Goal: Transaction & Acquisition: Purchase product/service

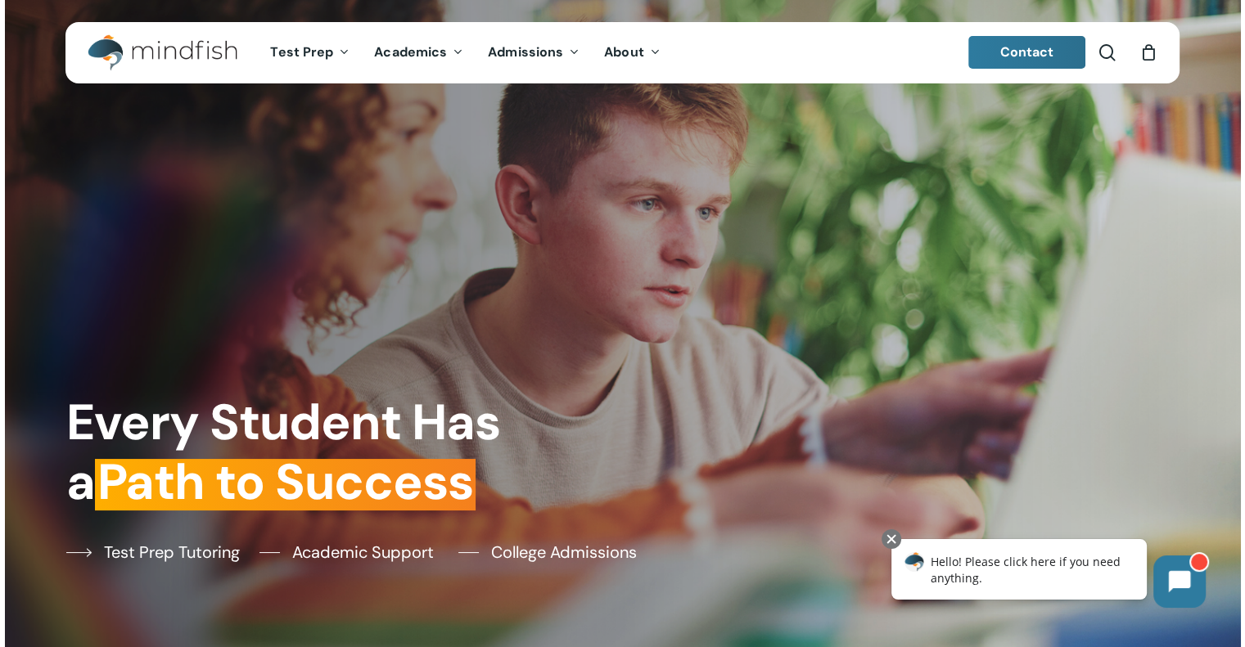
click at [164, 549] on span "Test Prep Tutoring" at bounding box center [172, 552] width 136 height 25
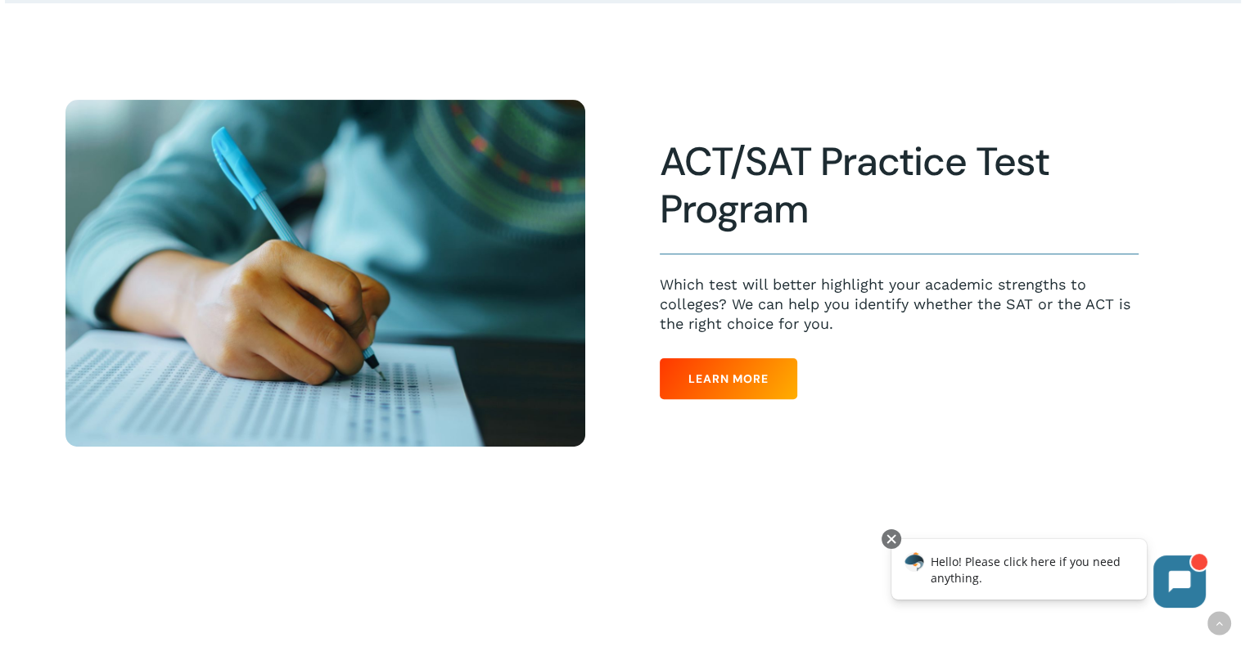
scroll to position [409, 0]
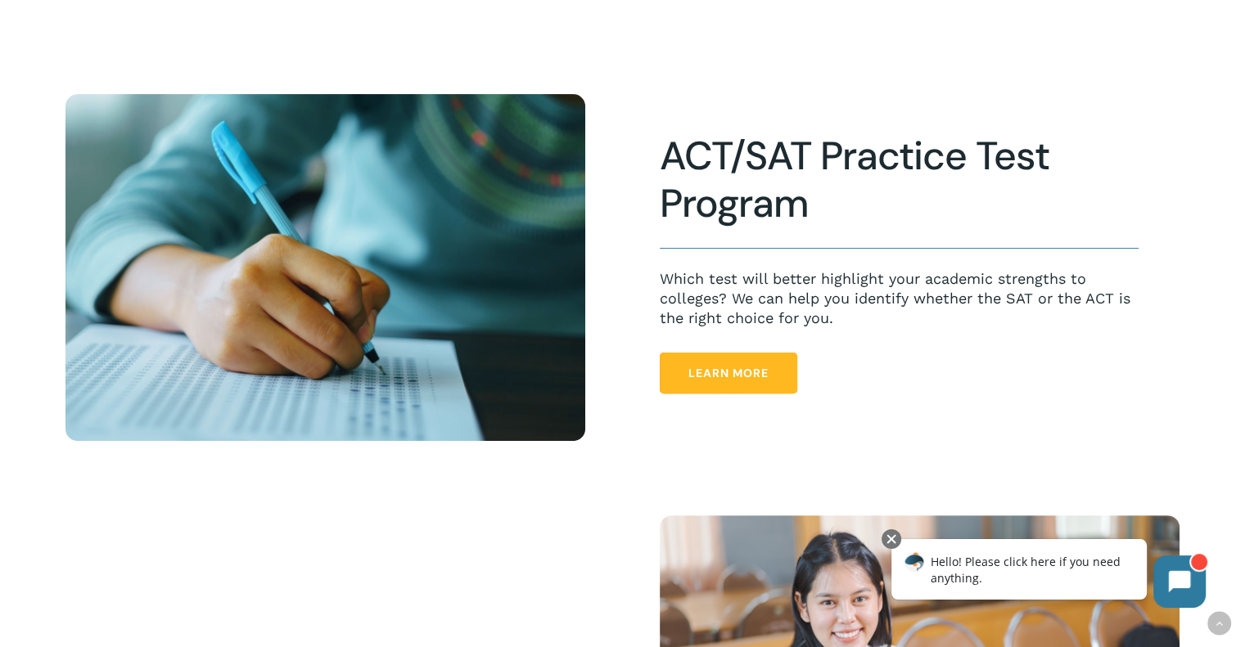
click at [746, 374] on span "Learn More" at bounding box center [728, 373] width 80 height 16
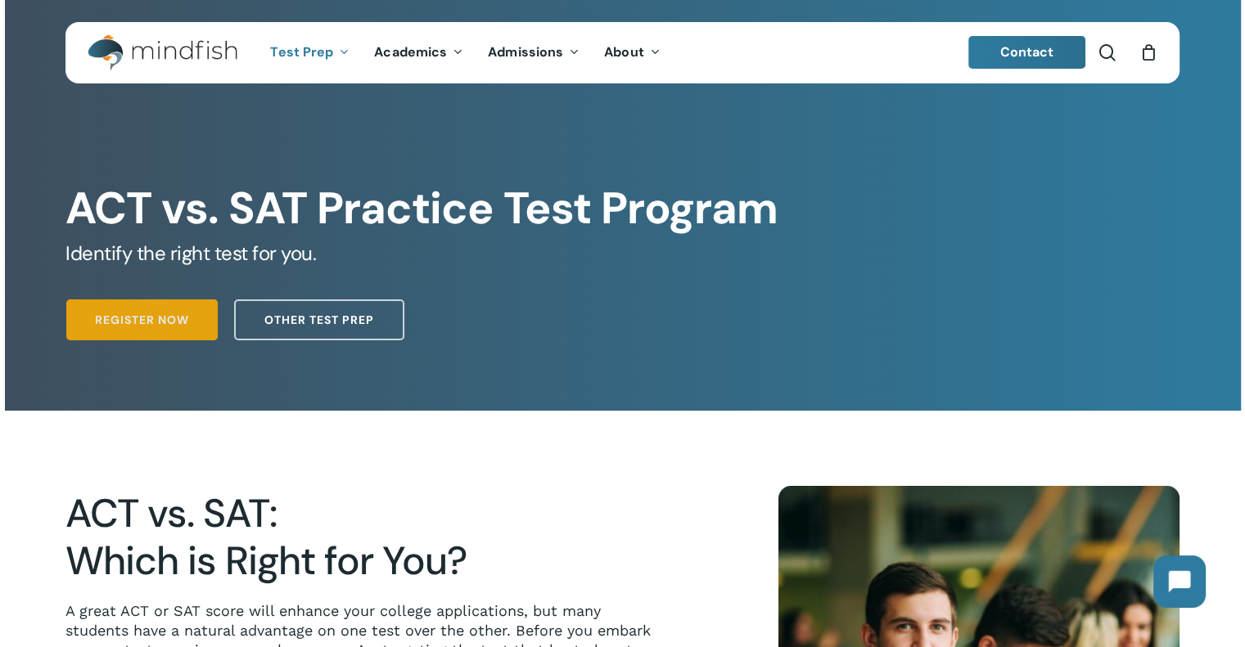
click at [131, 320] on span "Register Now" at bounding box center [142, 320] width 94 height 16
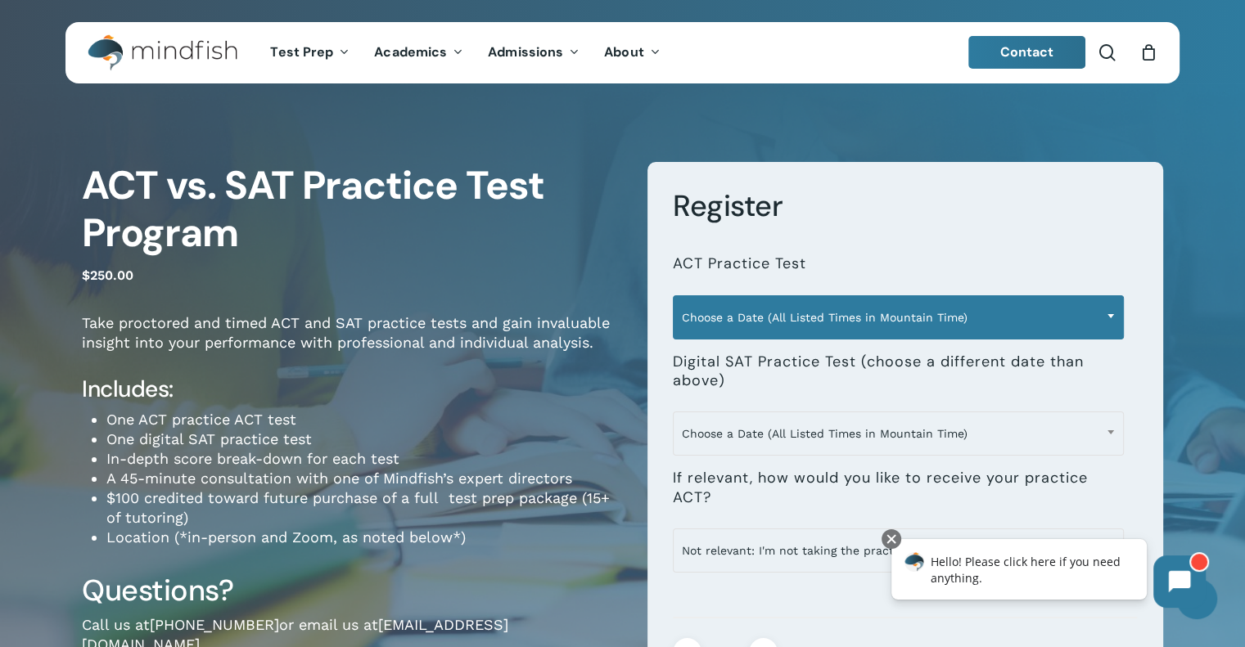
click at [824, 320] on span "Choose a Date (All Listed Times in Mountain Time)" at bounding box center [898, 317] width 449 height 34
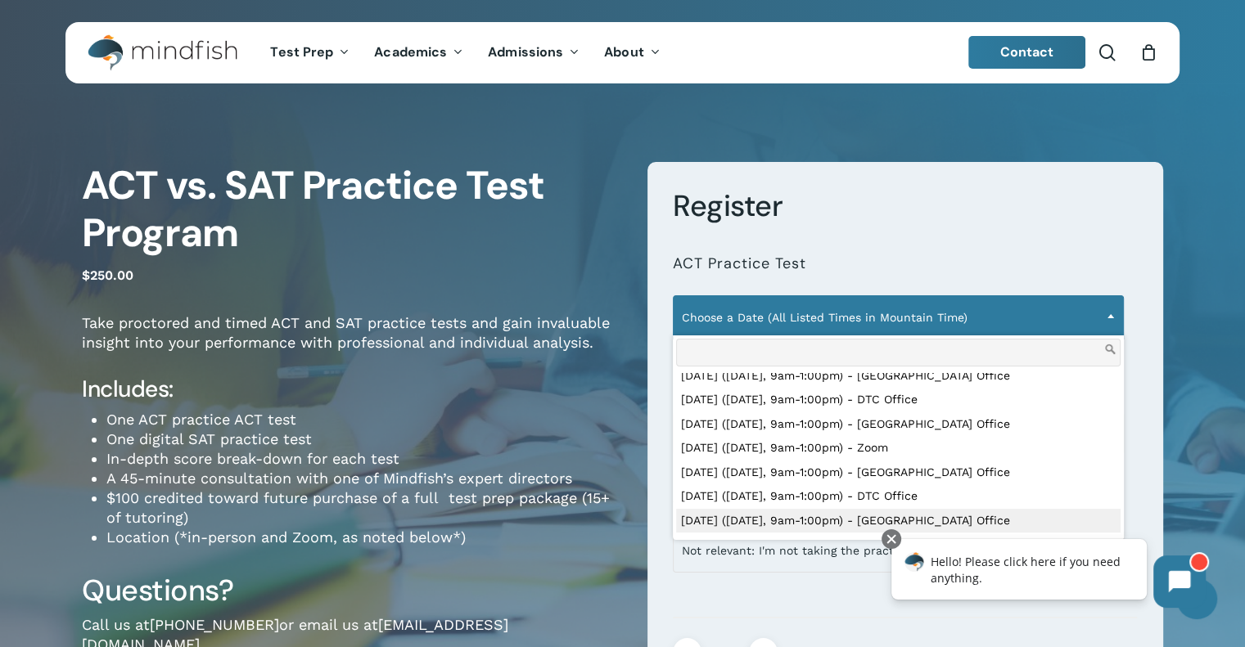
scroll to position [164, 0]
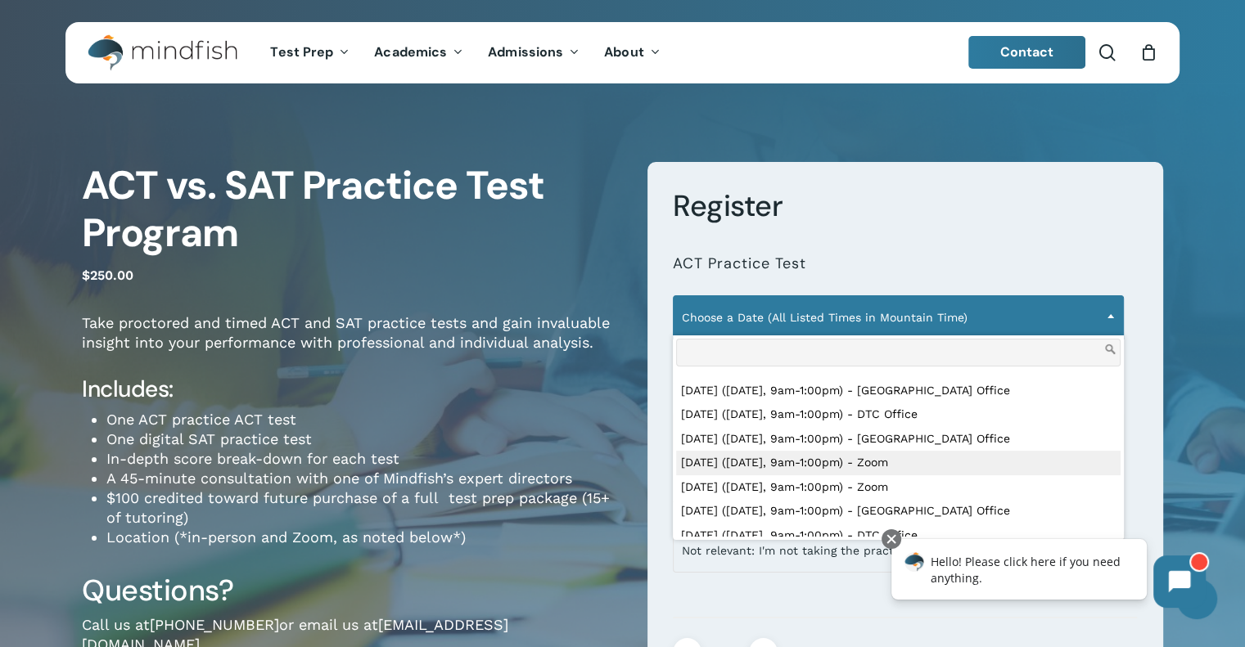
select select "**********"
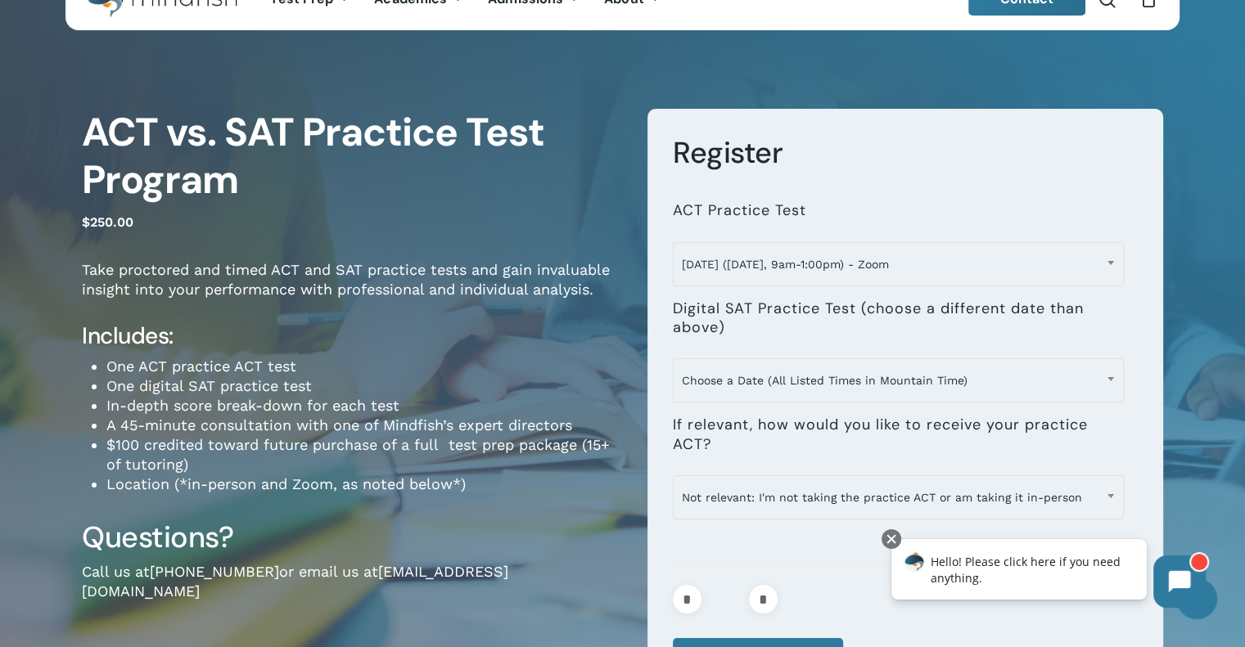
scroll to position [82, 0]
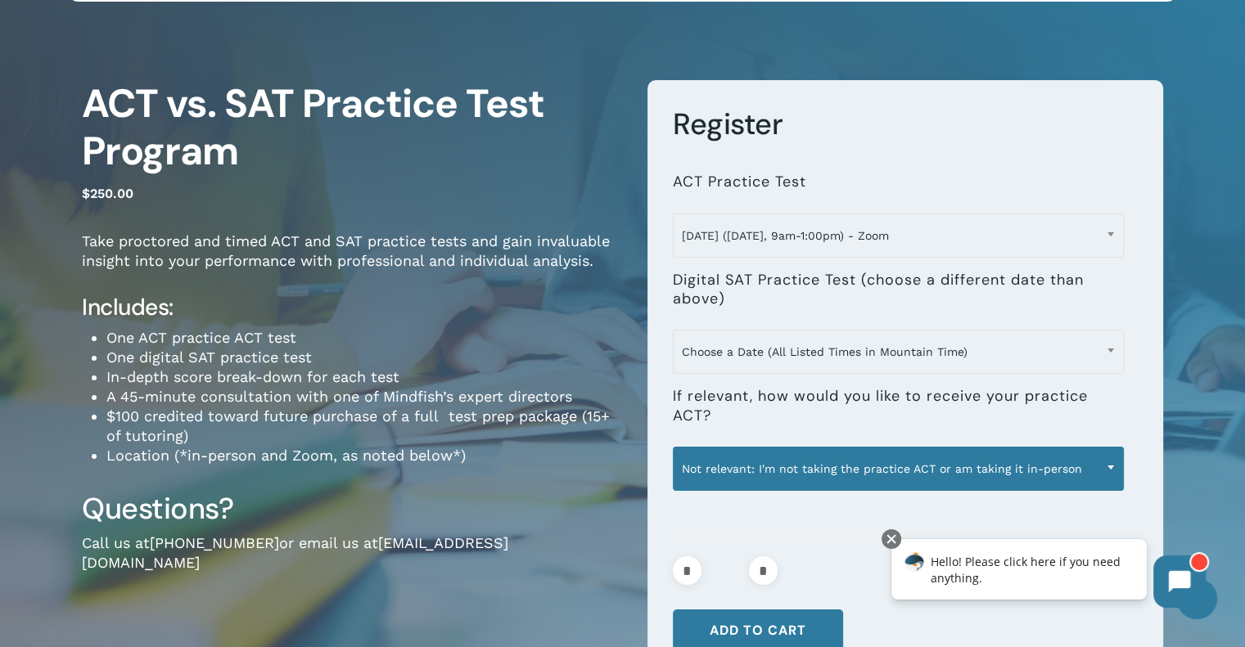
click at [763, 473] on span "Not relevant: I'm not taking the practice ACT or am taking it in-person" at bounding box center [898, 469] width 449 height 34
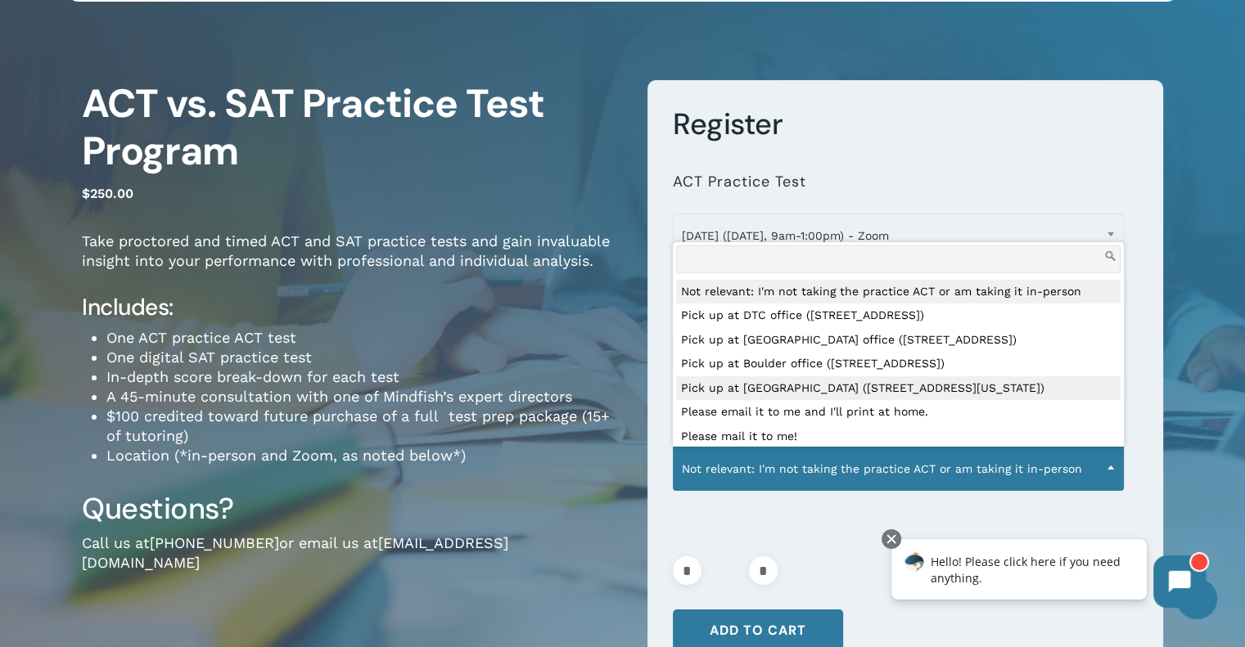
scroll to position [20, 0]
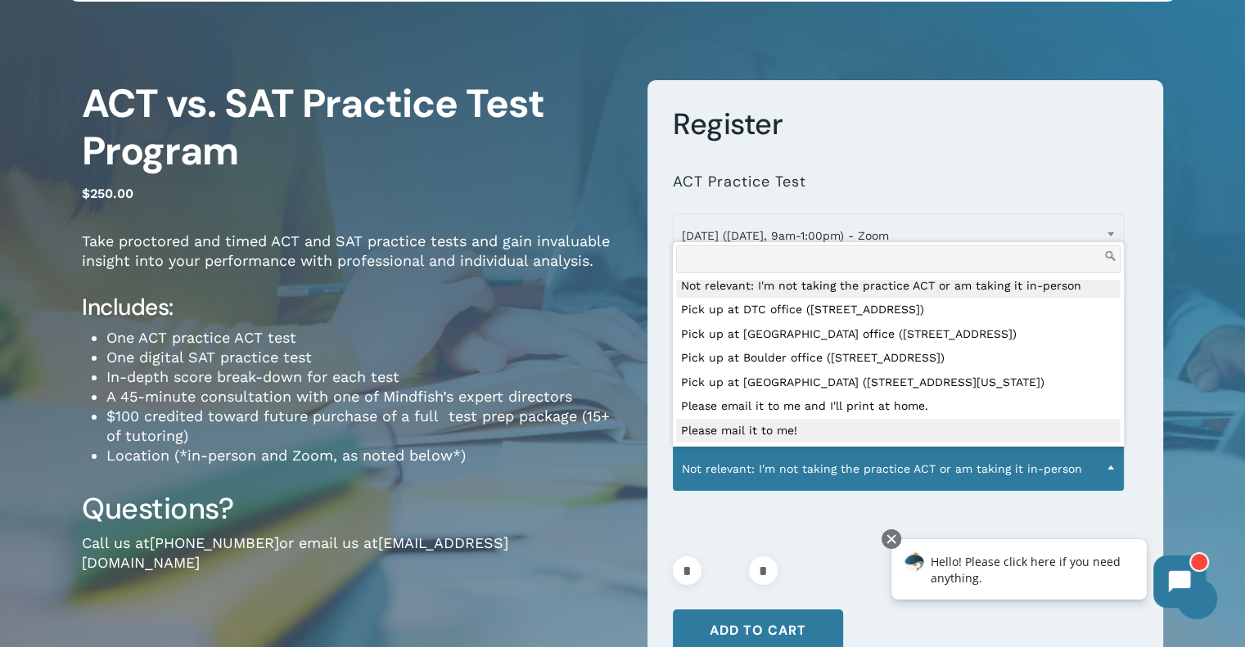
select select "**********"
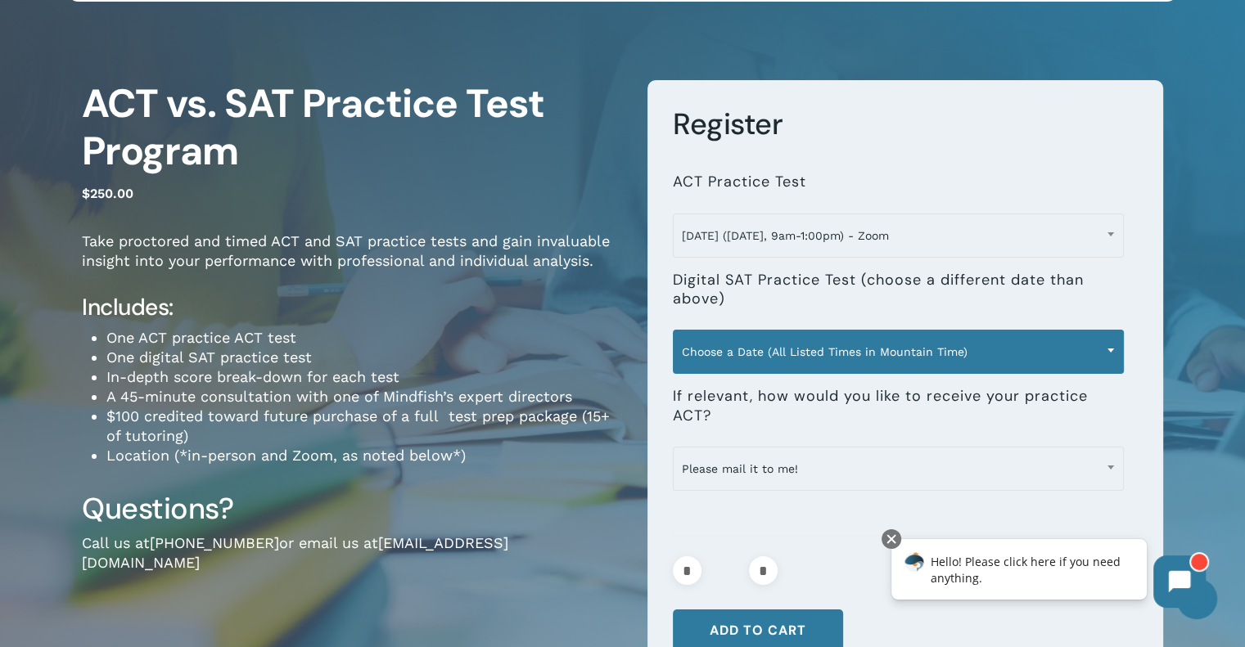
click at [763, 352] on span "Choose a Date (All Listed Times in Mountain Time)" at bounding box center [898, 352] width 449 height 34
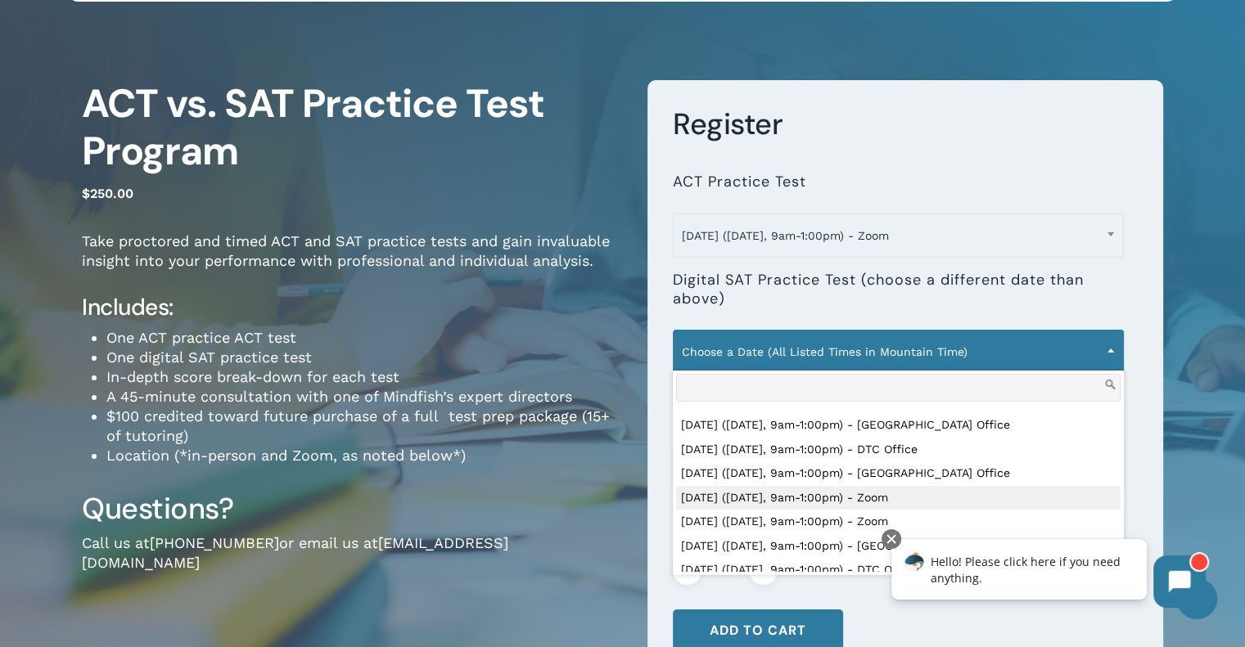
scroll to position [246, 0]
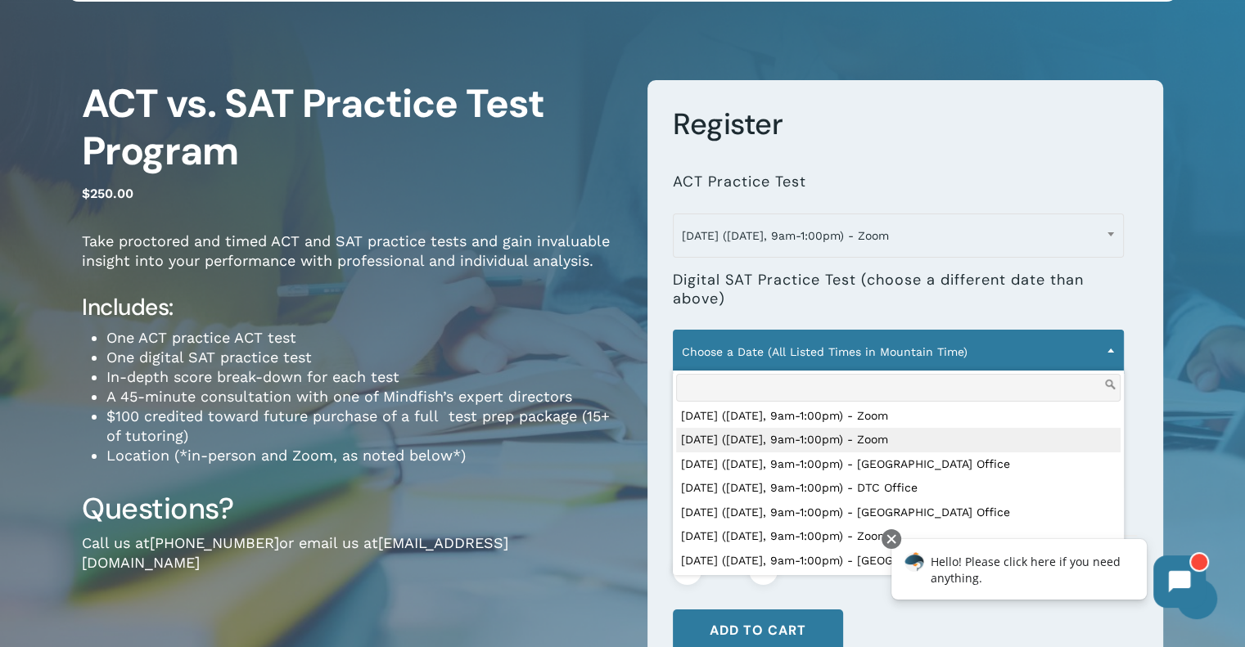
select select "**********"
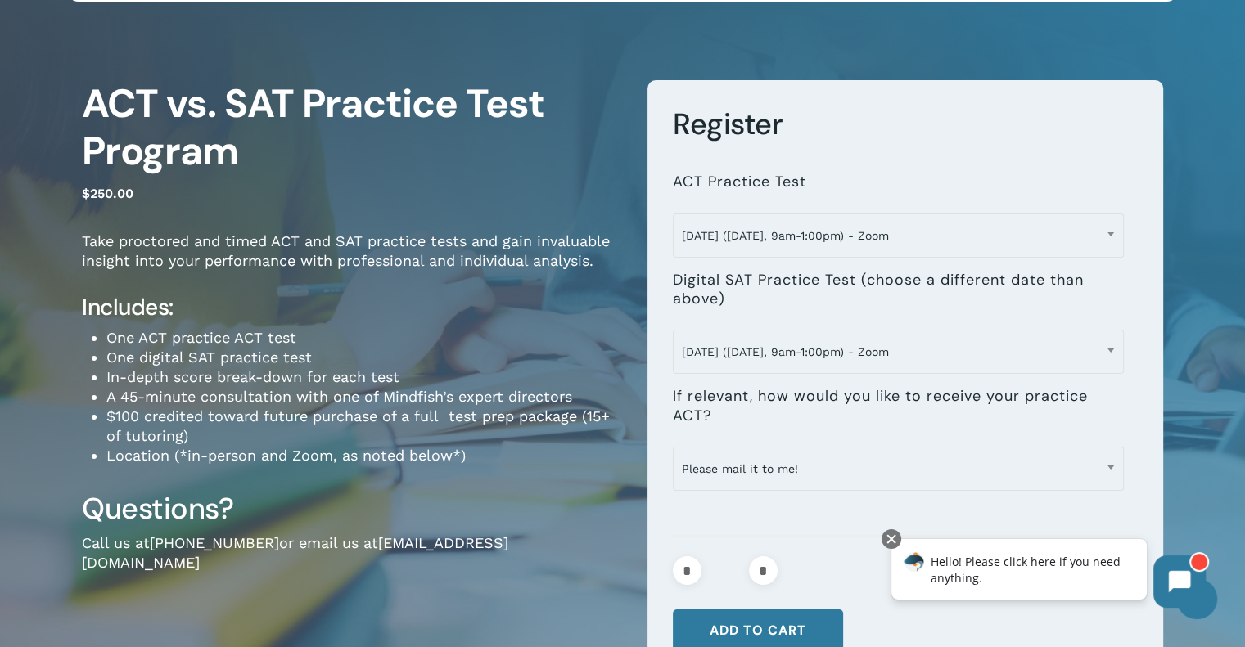
scroll to position [164, 0]
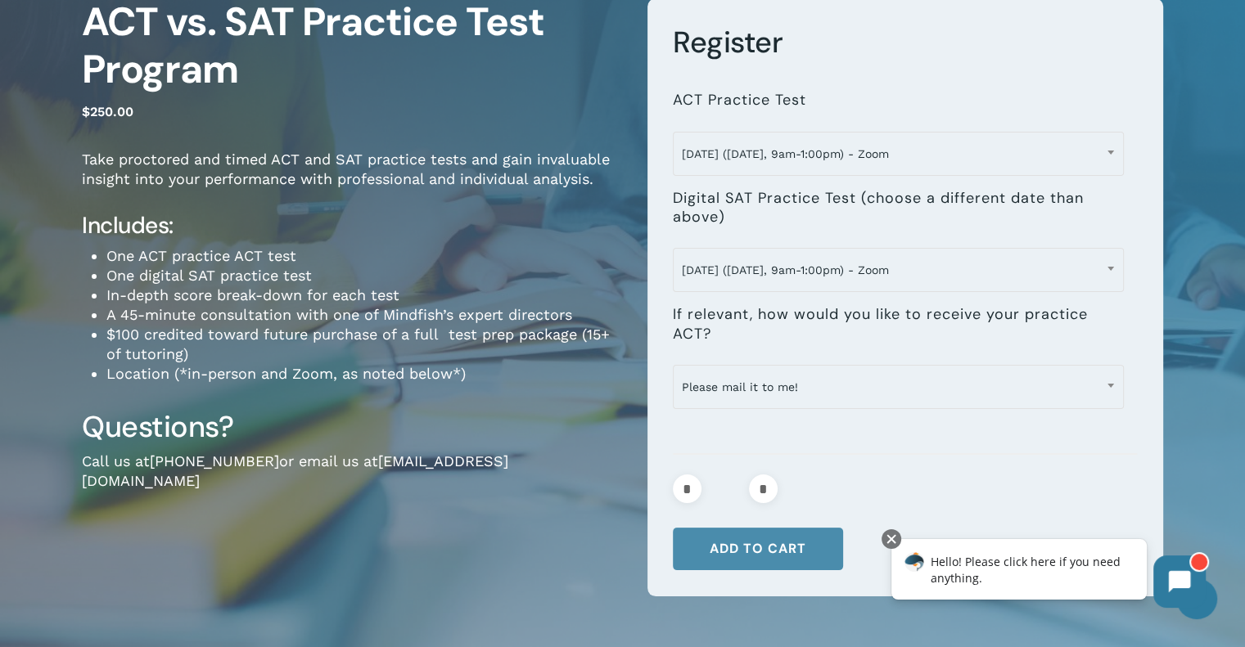
click at [773, 542] on button "Add to cart" at bounding box center [758, 549] width 170 height 43
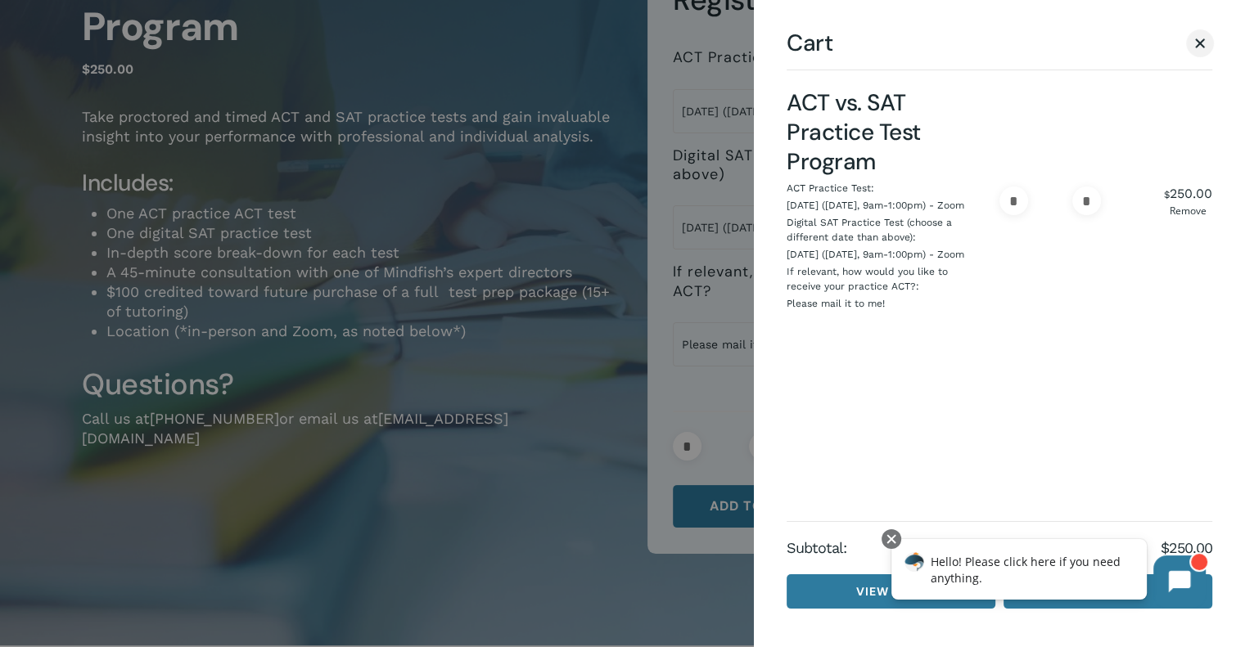
scroll to position [246, 0]
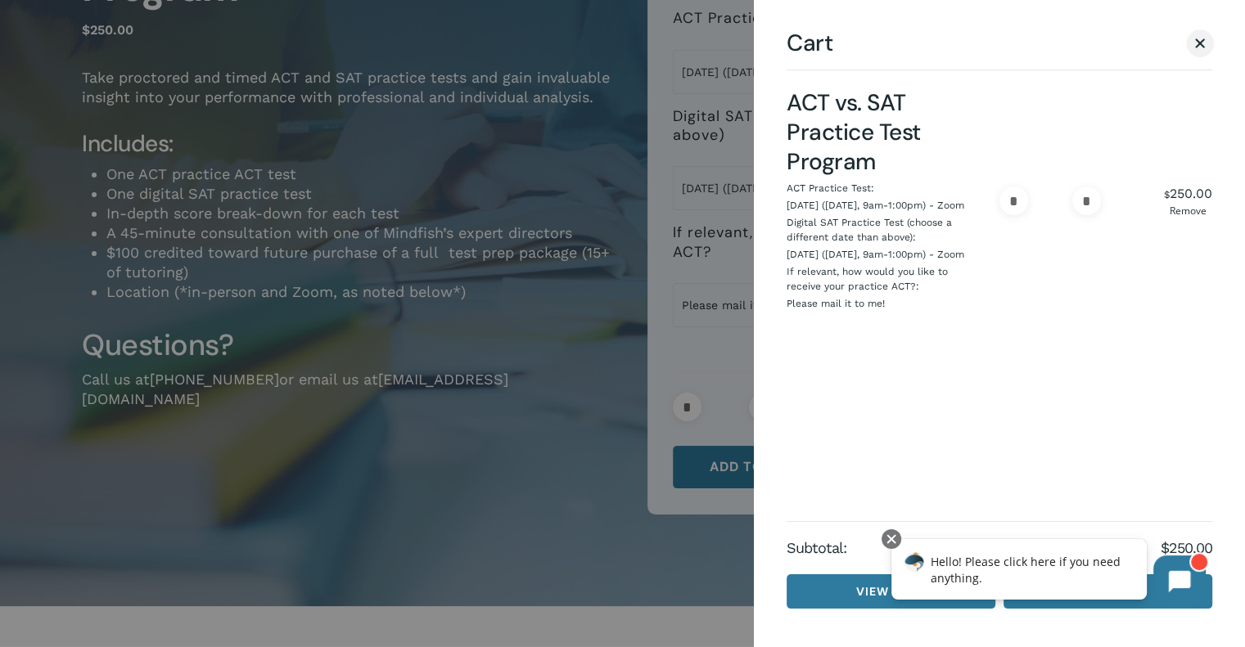
click at [921, 376] on ul "ACT vs. SAT Practice Test Program ACT Practice Test: September 28 (Sunday, 9am-…" at bounding box center [999, 292] width 426 height 457
drag, startPoint x: 1205, startPoint y: 44, endPoint x: 1193, endPoint y: 65, distance: 24.2
click at [1205, 44] on span "Cart" at bounding box center [1200, 43] width 16 height 12
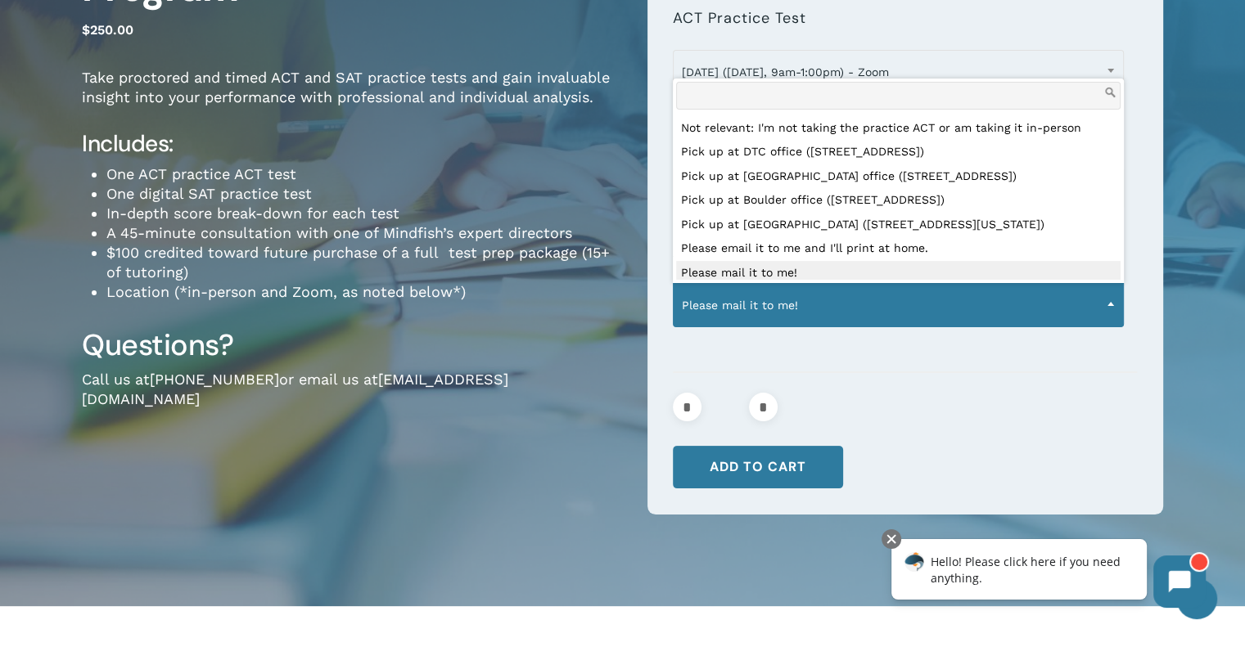
click at [858, 308] on span "Please mail it to me!" at bounding box center [898, 305] width 449 height 34
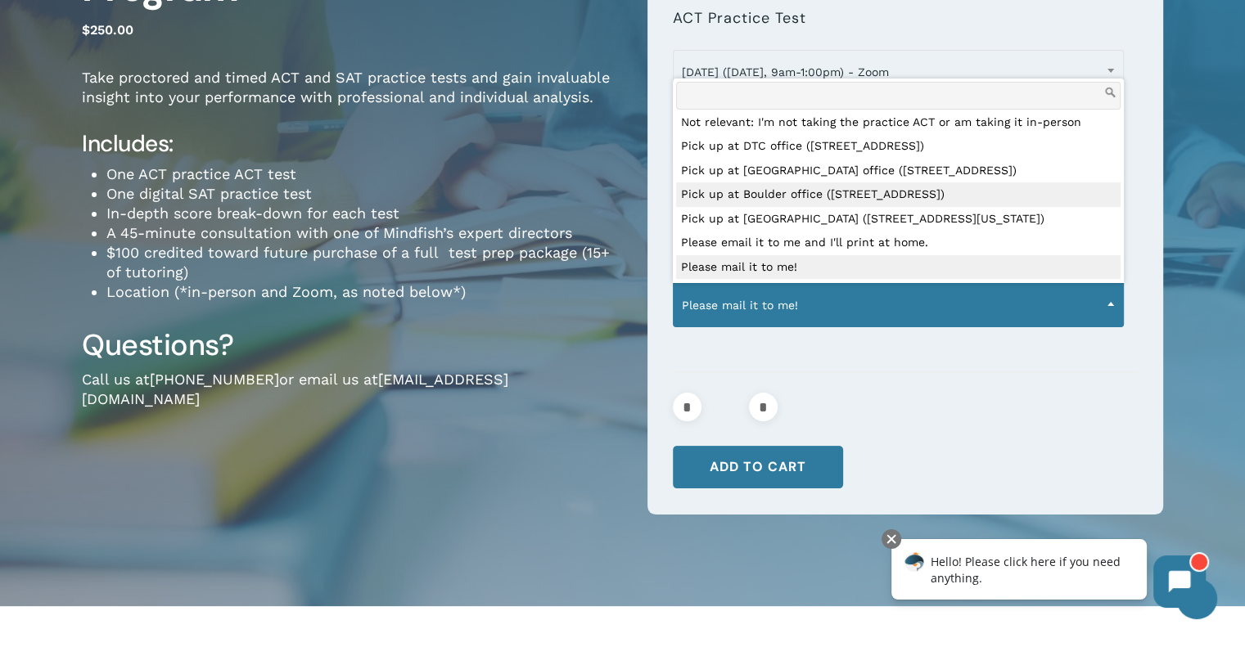
select select "**********"
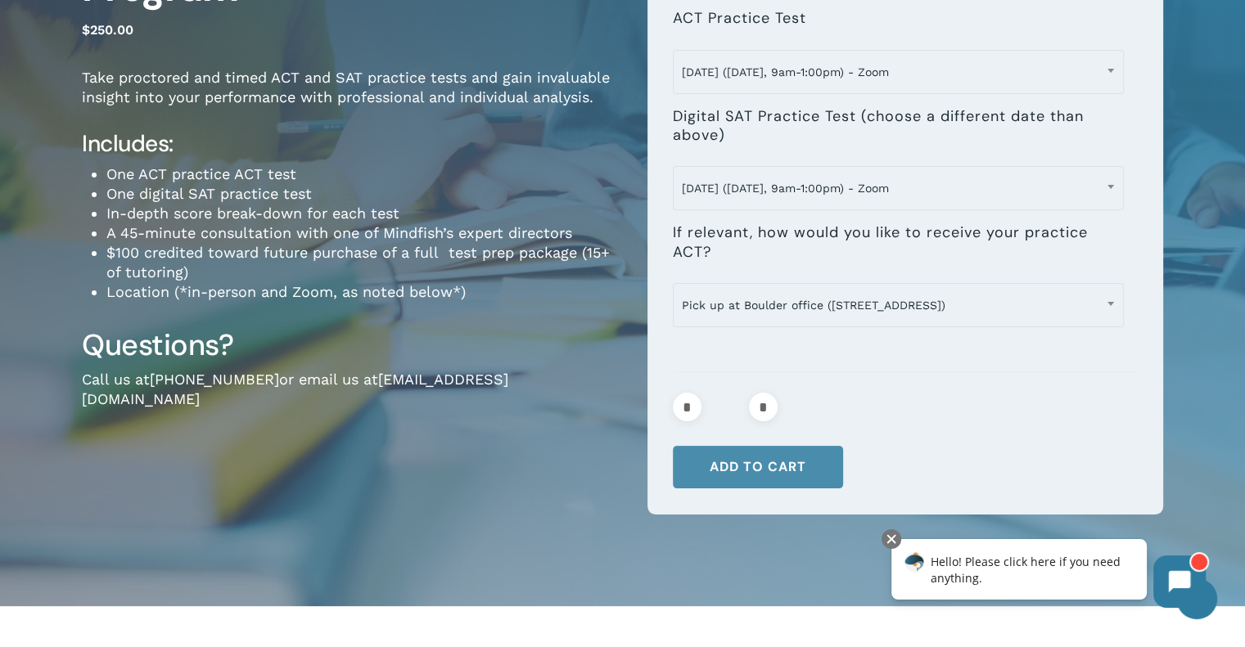
click at [788, 459] on button "Add to cart" at bounding box center [758, 467] width 170 height 43
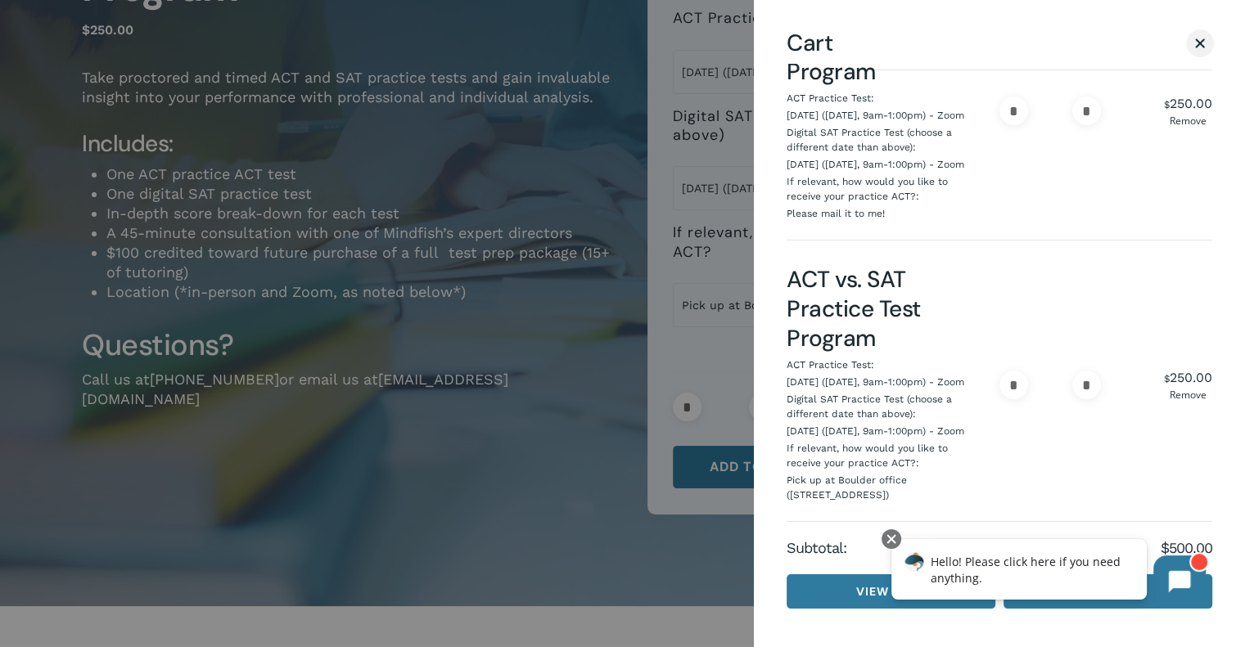
scroll to position [409, 0]
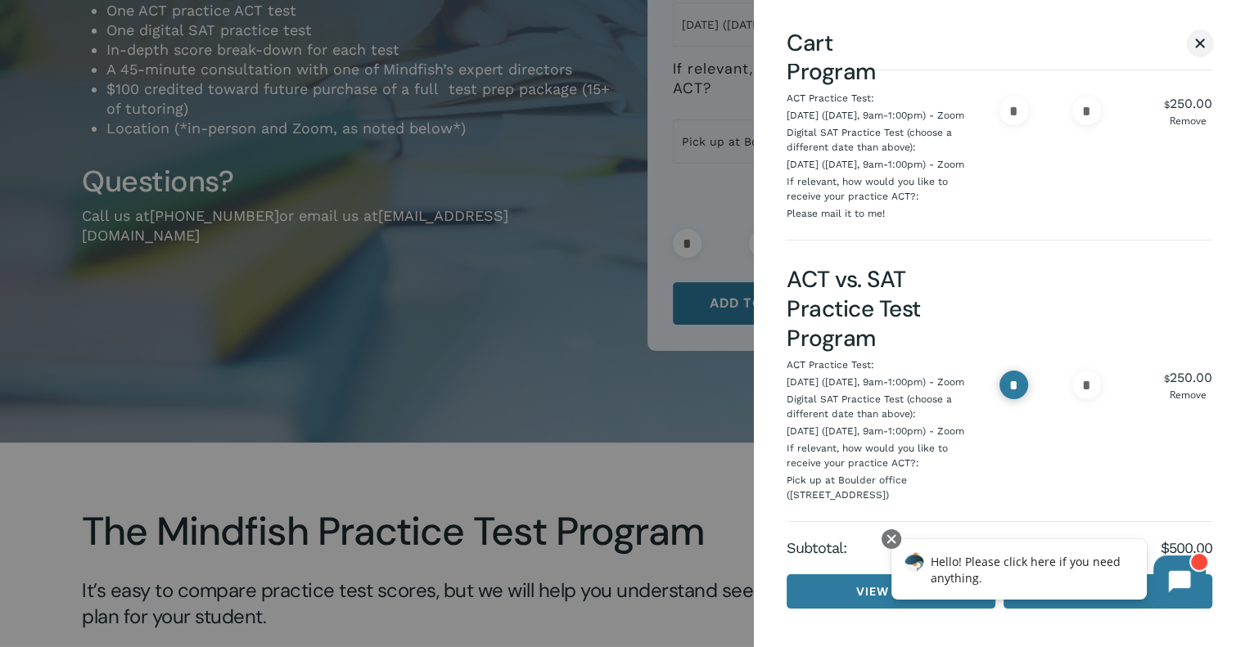
click at [1016, 374] on input "*" at bounding box center [1013, 385] width 29 height 29
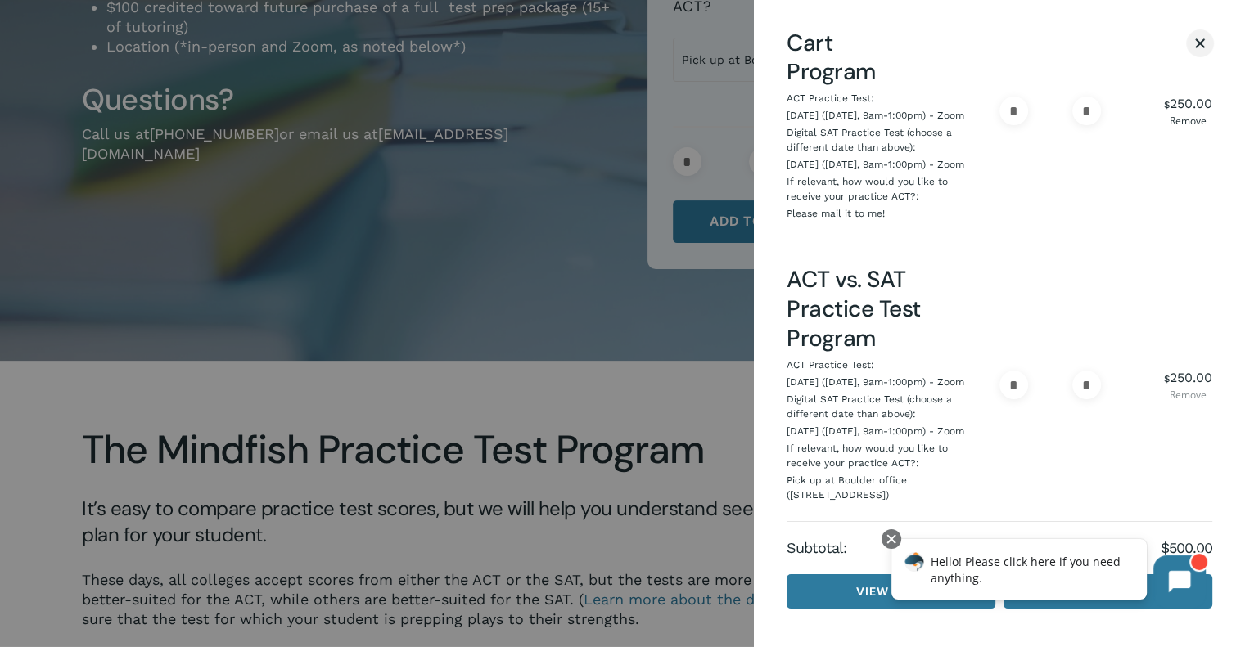
click at [1172, 390] on link "Remove" at bounding box center [1188, 395] width 48 height 10
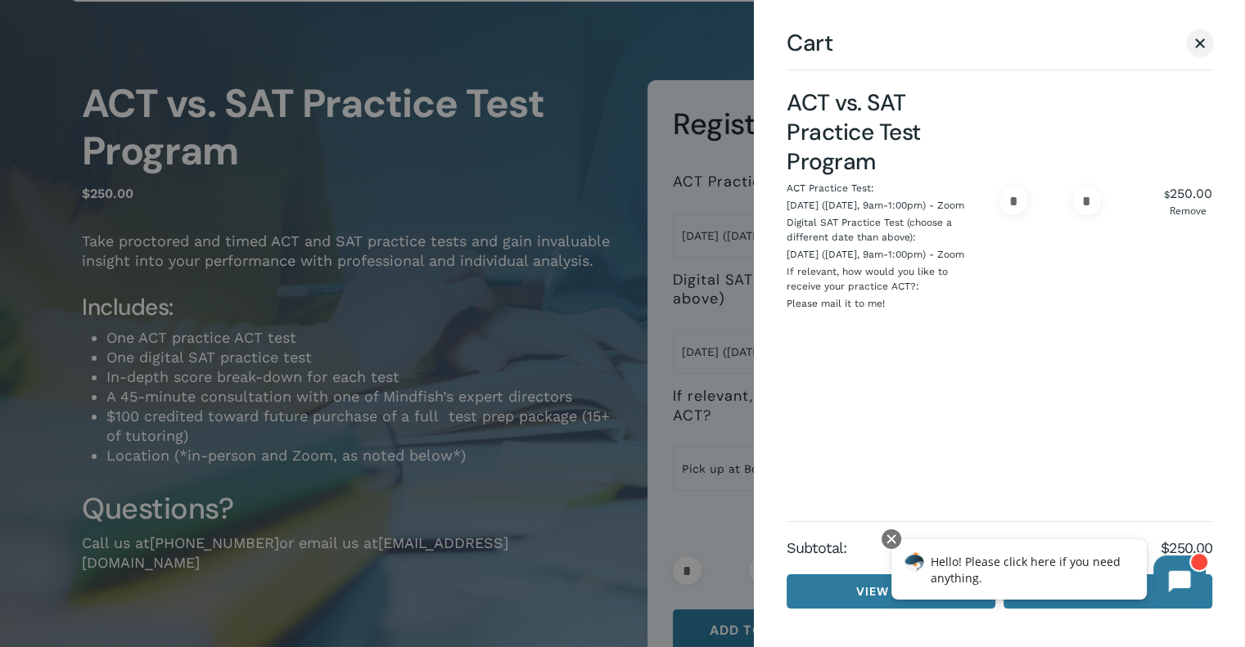
scroll to position [0, 0]
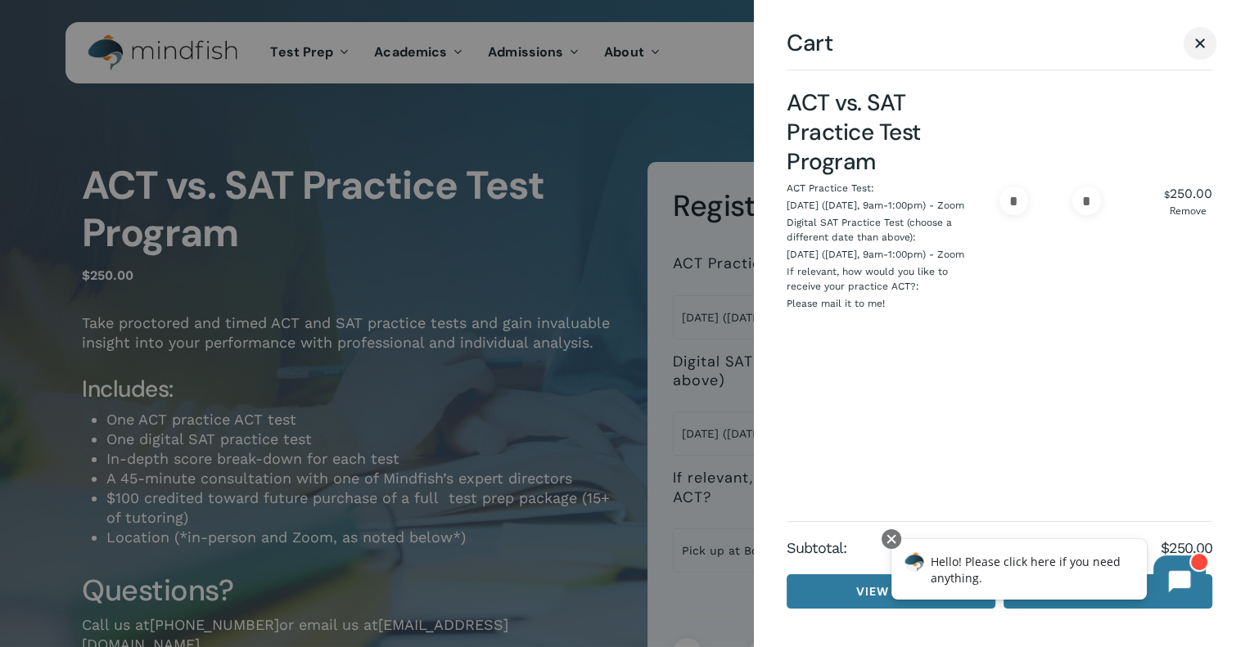
drag, startPoint x: 1200, startPoint y: 40, endPoint x: 892, endPoint y: 147, distance: 325.8
click at [1199, 41] on span "Cart" at bounding box center [1200, 43] width 16 height 12
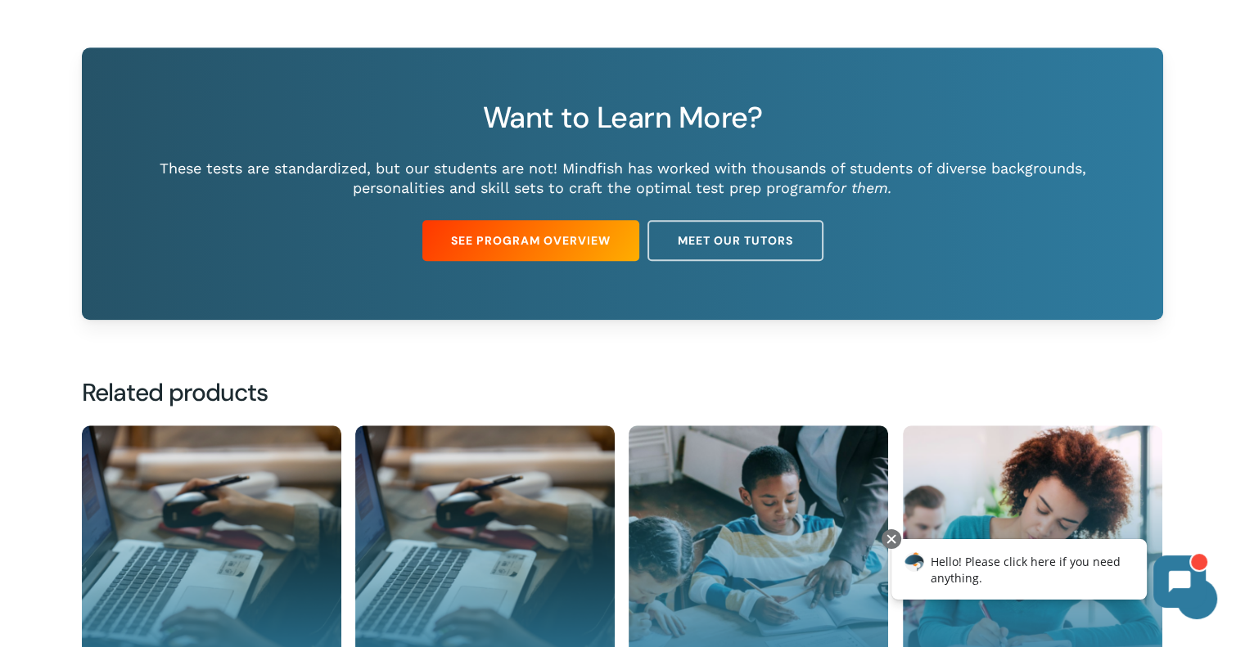
scroll to position [1448, 0]
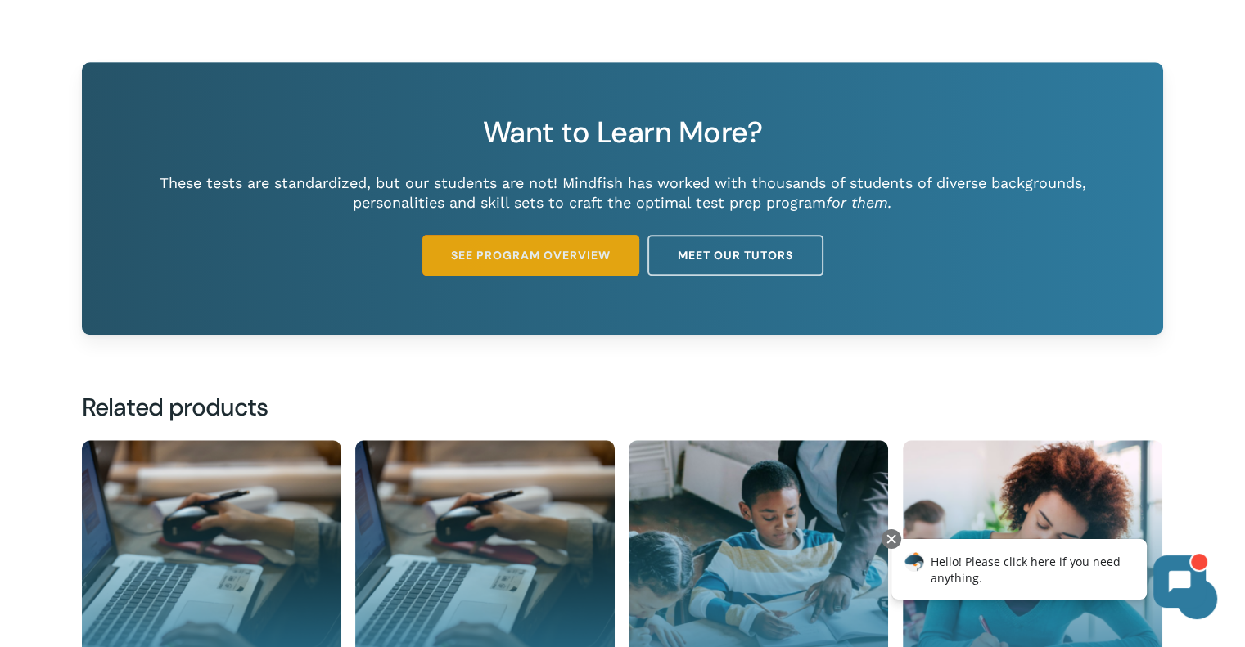
click at [528, 258] on span "See Program Overview" at bounding box center [531, 255] width 160 height 16
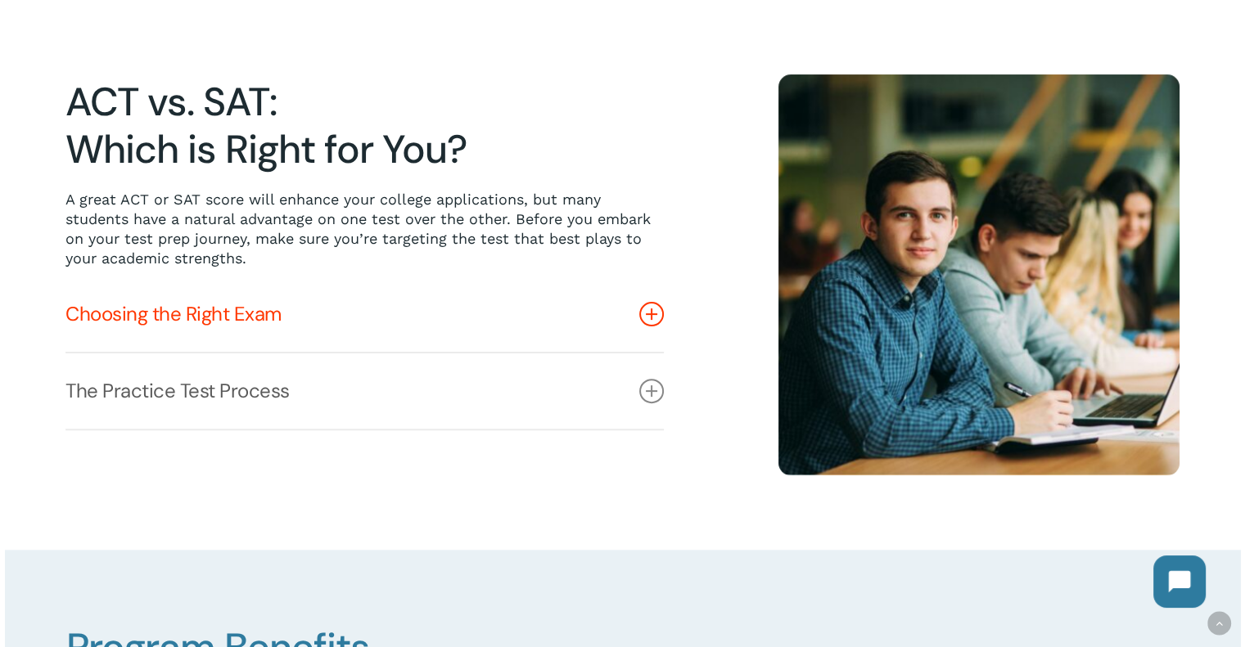
scroll to position [491, 0]
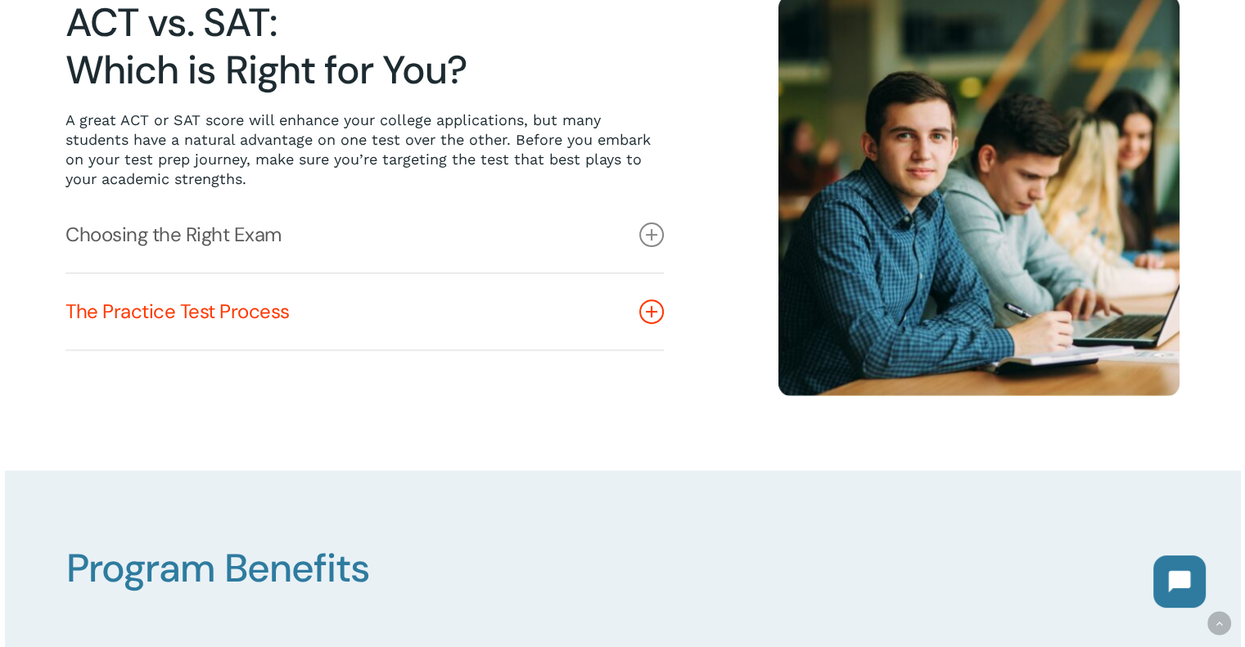
click at [650, 317] on icon at bounding box center [651, 312] width 25 height 25
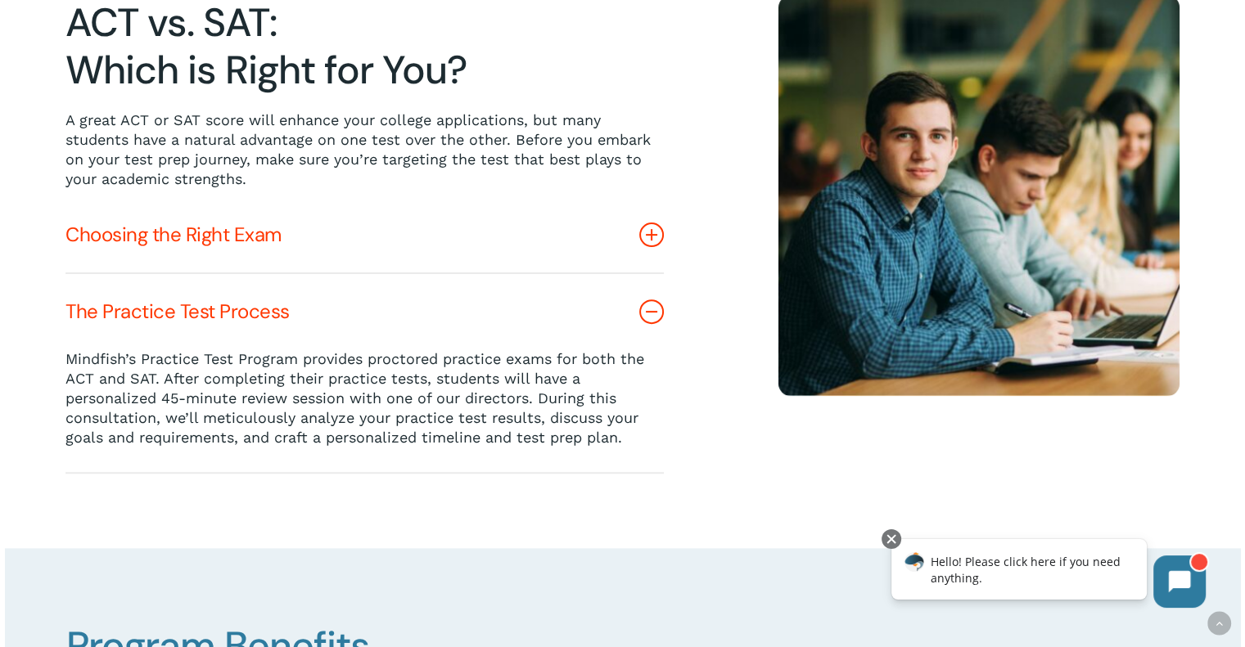
click at [656, 228] on icon at bounding box center [651, 235] width 25 height 25
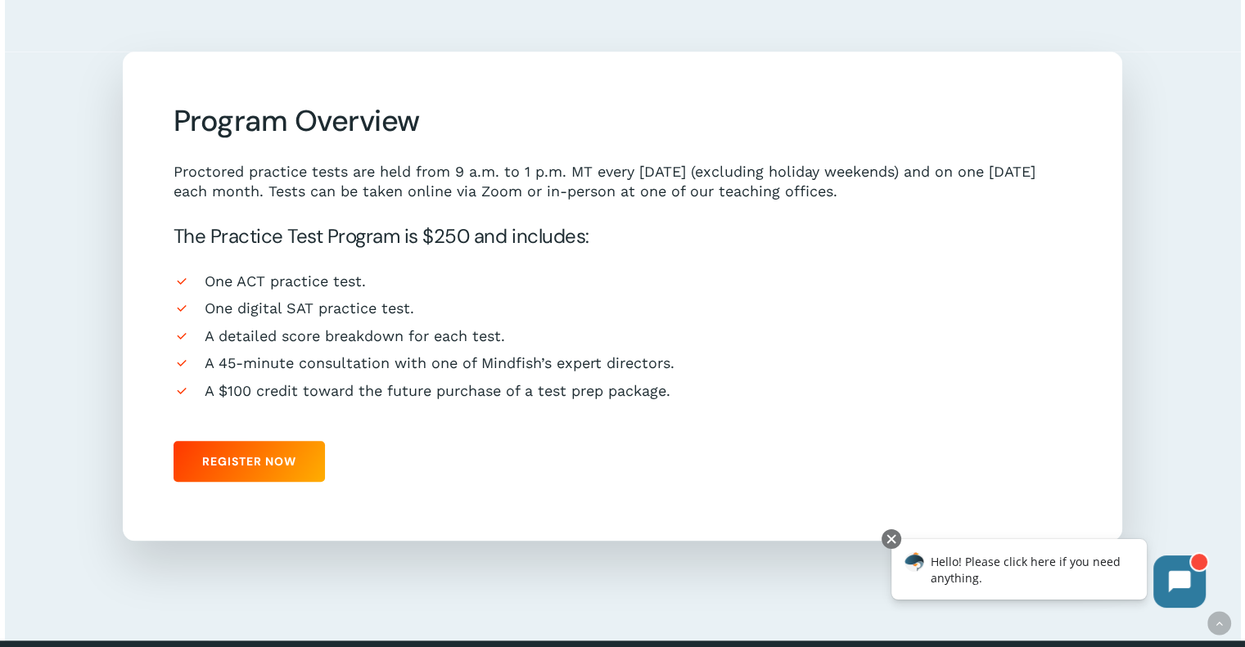
scroll to position [1473, 0]
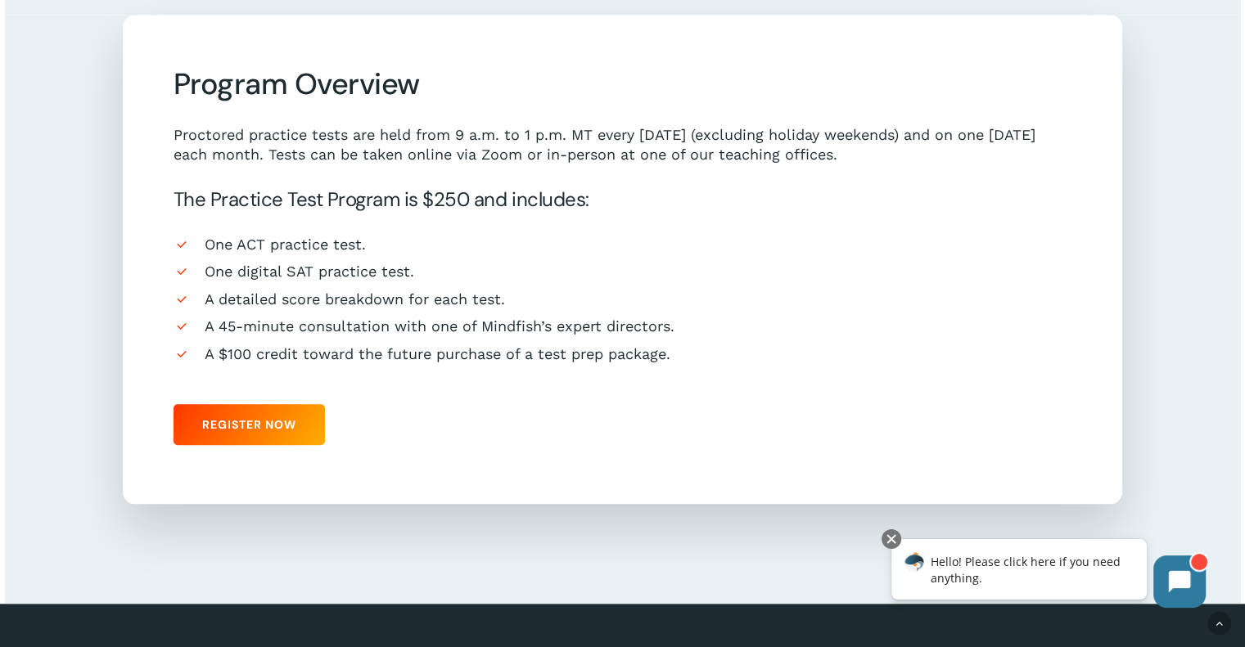
click at [993, 567] on span "Hello! Please click here if you need anything." at bounding box center [1025, 570] width 190 height 32
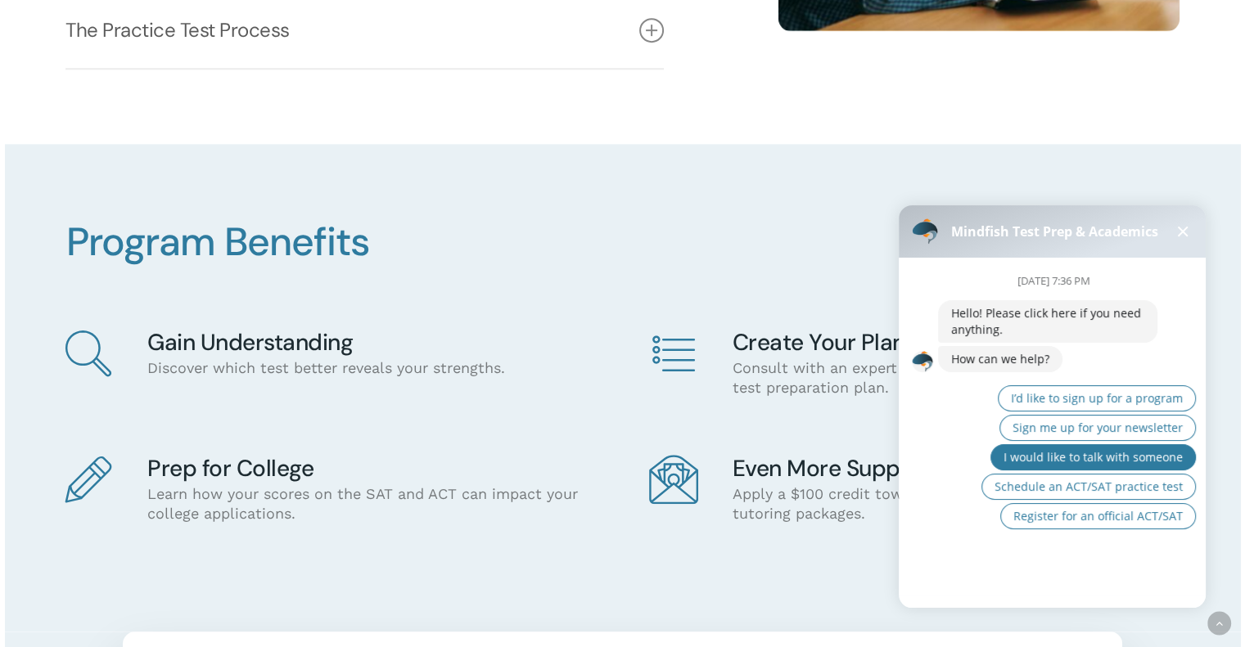
scroll to position [818, 0]
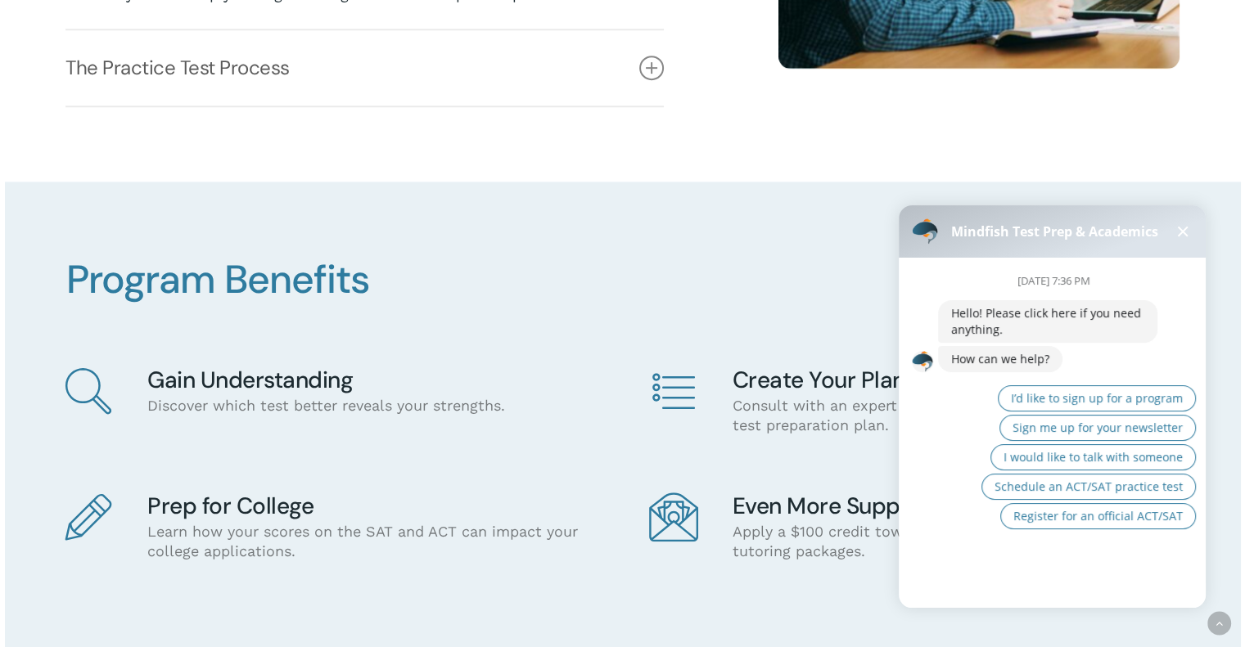
click at [1178, 230] on button at bounding box center [1183, 232] width 20 height 20
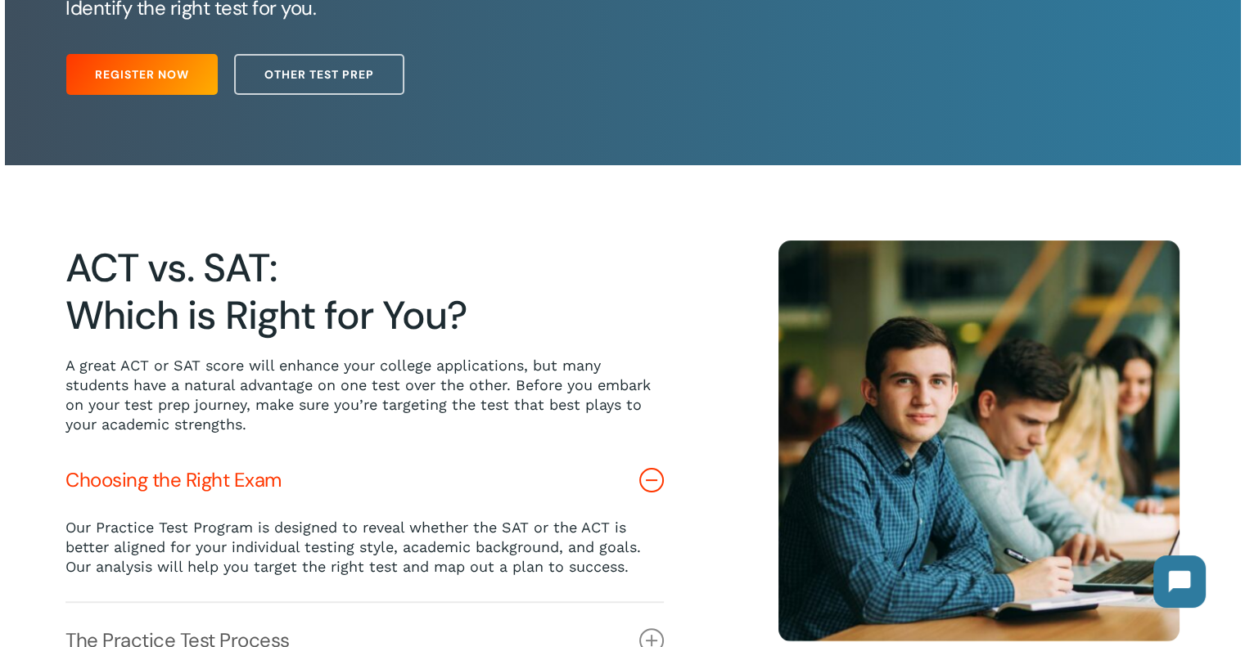
scroll to position [0, 0]
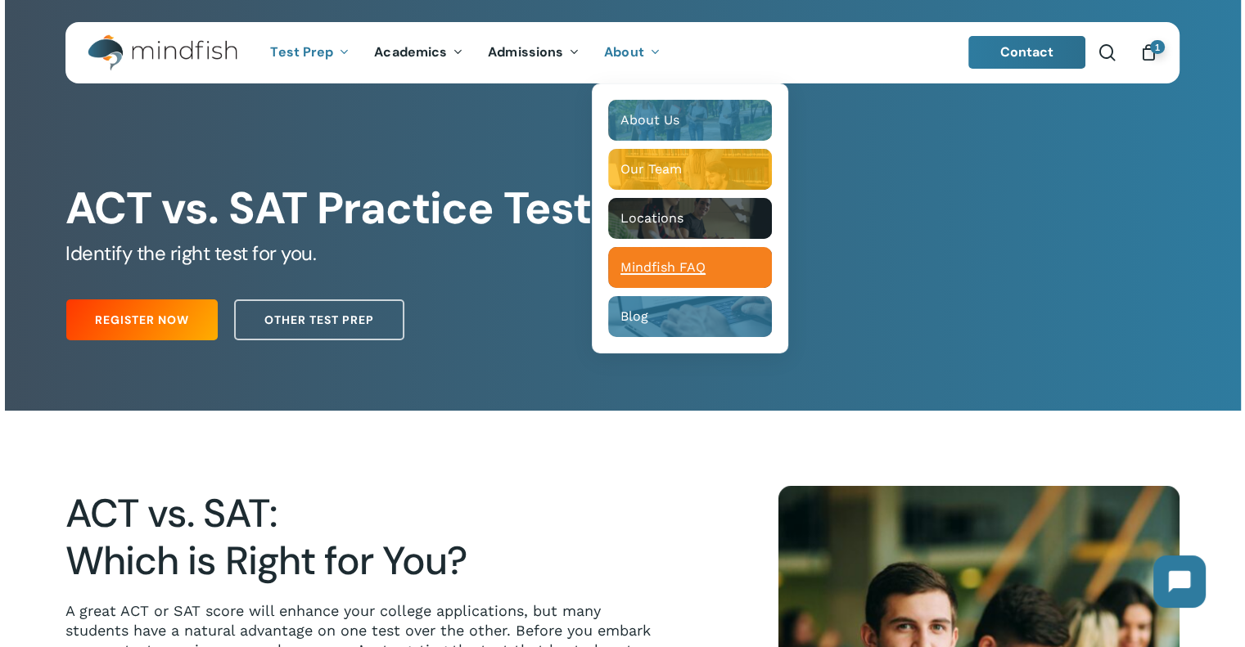
click at [668, 266] on span "Mindfish FAQ" at bounding box center [662, 267] width 85 height 16
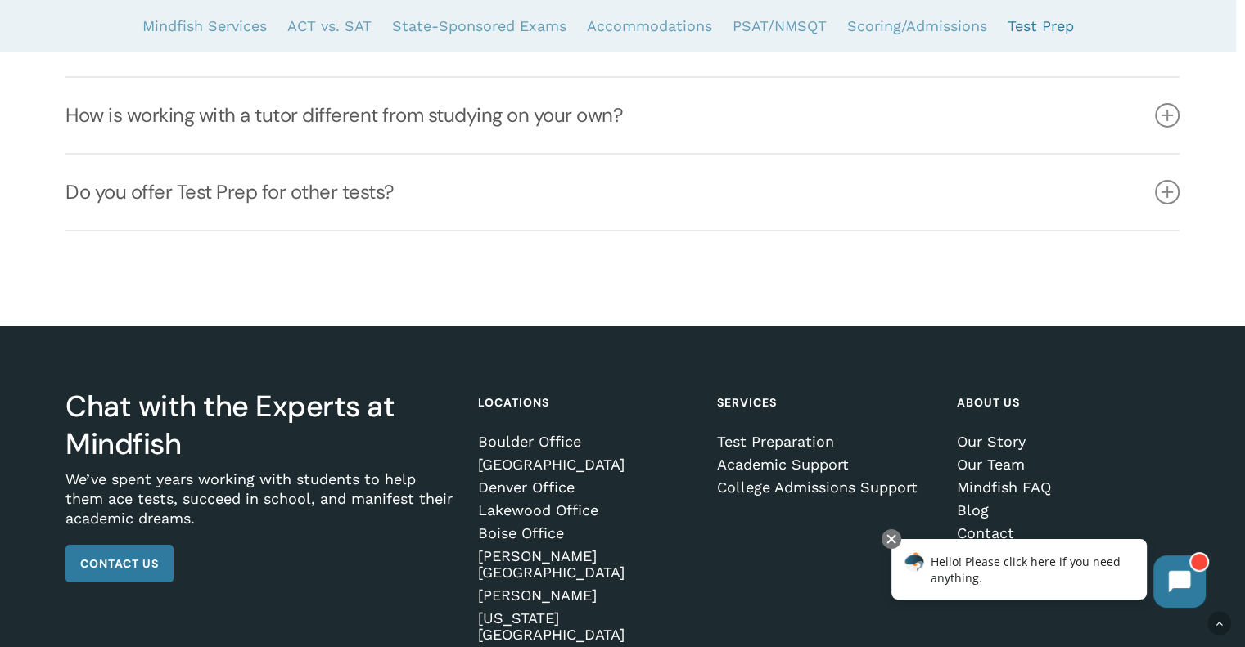
scroll to position [5573, 0]
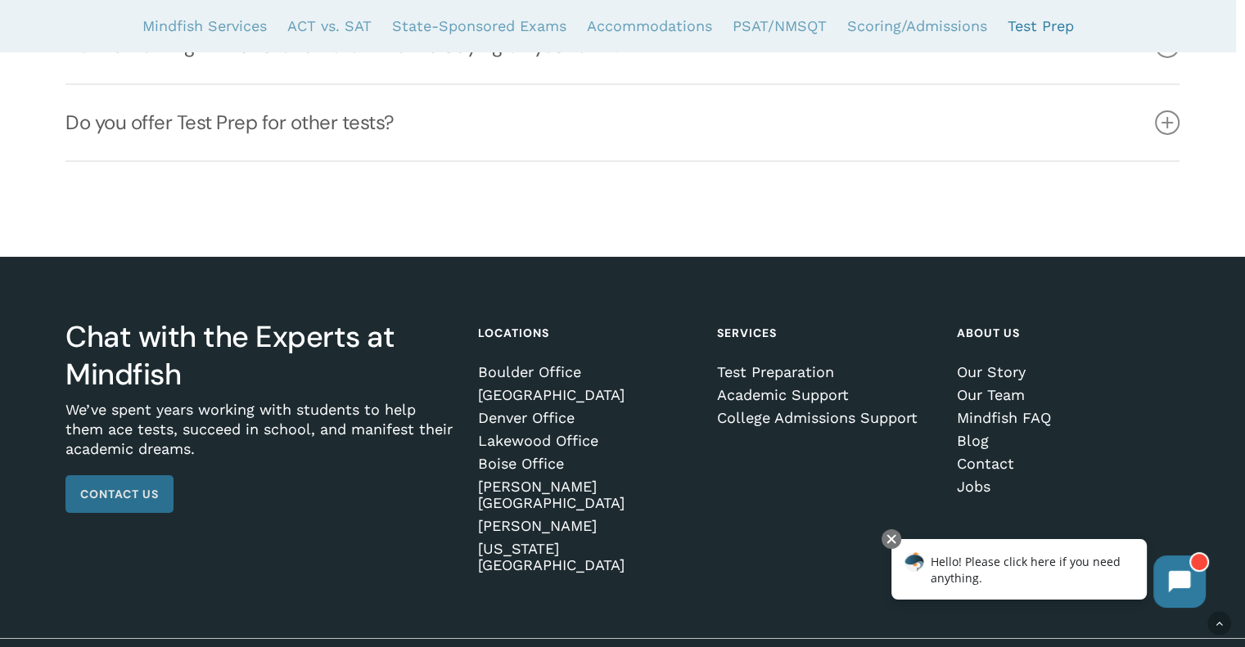
click at [131, 486] on span "Contact Us" at bounding box center [119, 494] width 79 height 16
